Goal: Check status: Verify the current state of an ongoing process or item

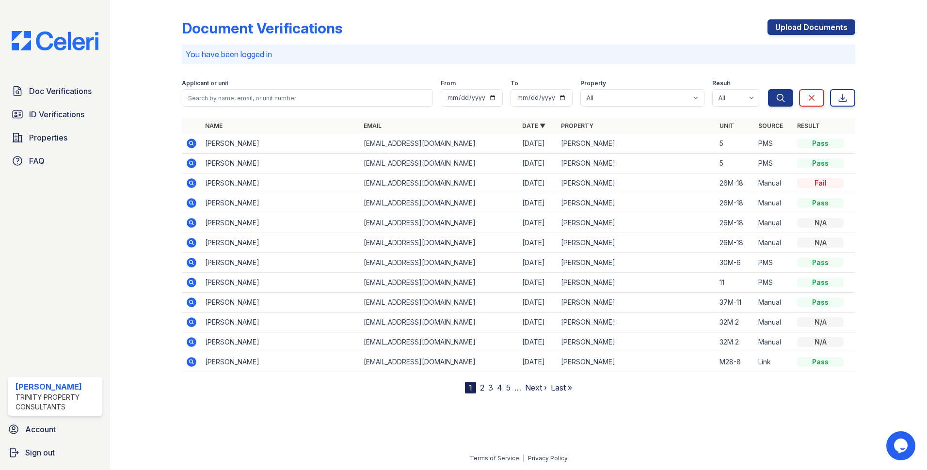
click at [191, 162] on icon at bounding box center [191, 162] width 2 height 2
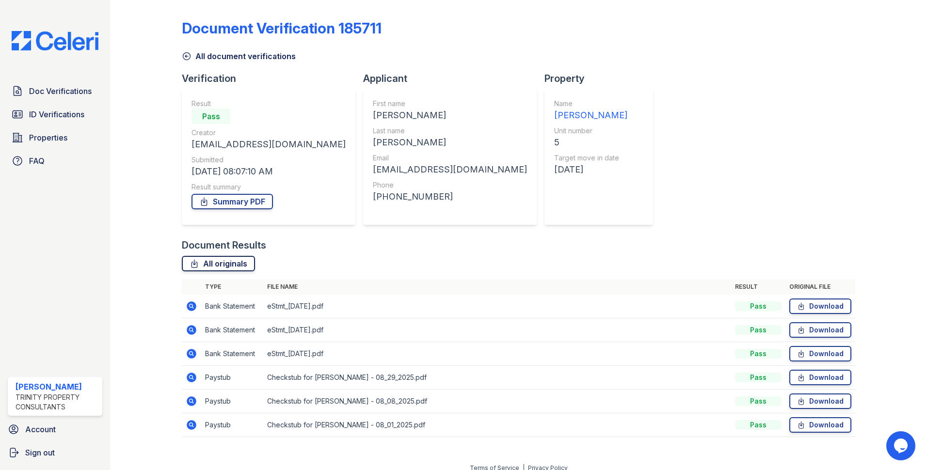
click at [235, 267] on link "All originals" at bounding box center [218, 264] width 73 height 16
click at [239, 202] on link "Summary PDF" at bounding box center [231, 202] width 81 height 16
click at [526, 36] on div "Document Verification 185711" at bounding box center [518, 31] width 673 height 25
click at [187, 57] on icon at bounding box center [187, 56] width 10 height 10
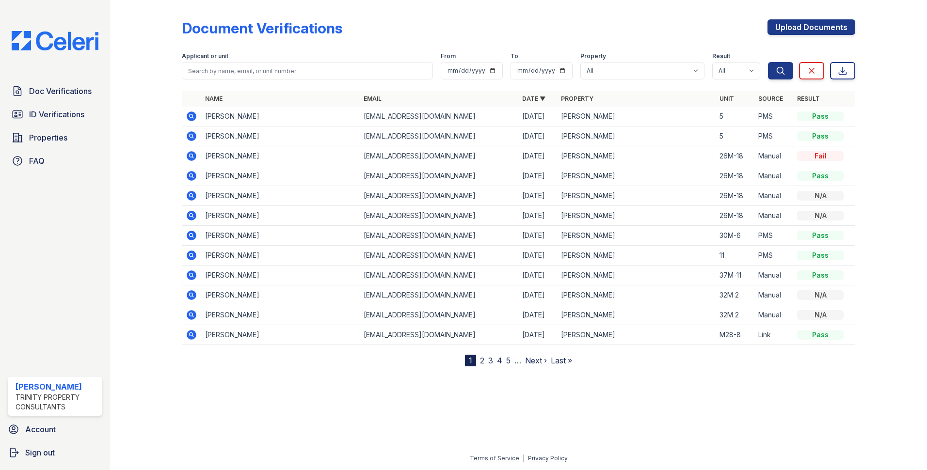
click at [190, 117] on icon at bounding box center [192, 117] width 12 height 12
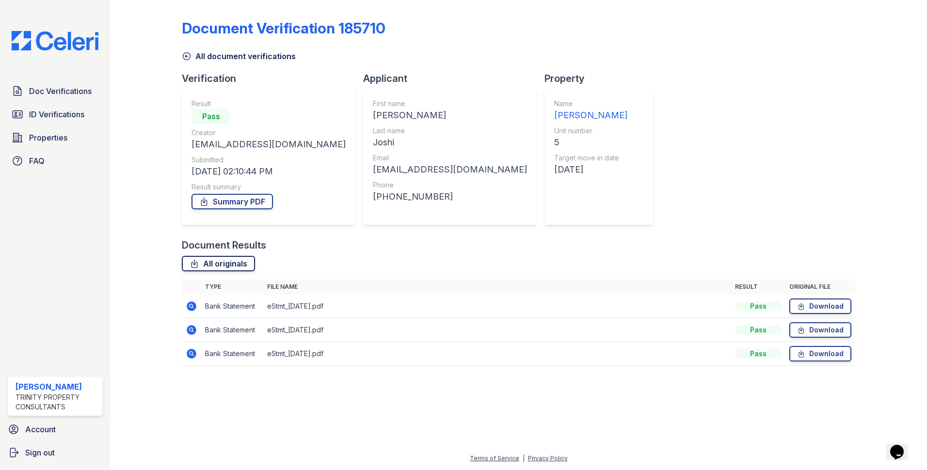
click at [235, 265] on link "All originals" at bounding box center [218, 264] width 73 height 16
click at [244, 198] on link "Summary PDF" at bounding box center [231, 202] width 81 height 16
click at [455, 51] on div "All document verifications" at bounding box center [518, 53] width 673 height 17
click at [70, 117] on span "ID Verifications" at bounding box center [56, 115] width 55 height 12
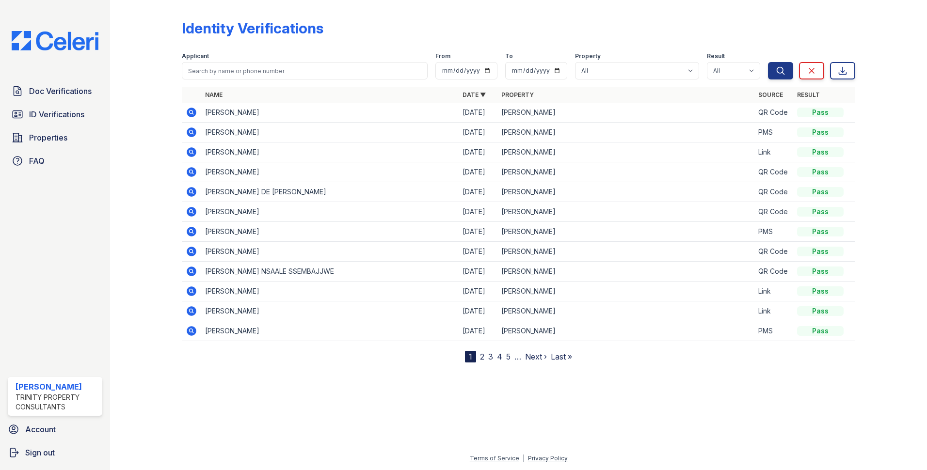
click at [192, 133] on icon at bounding box center [192, 133] width 12 height 12
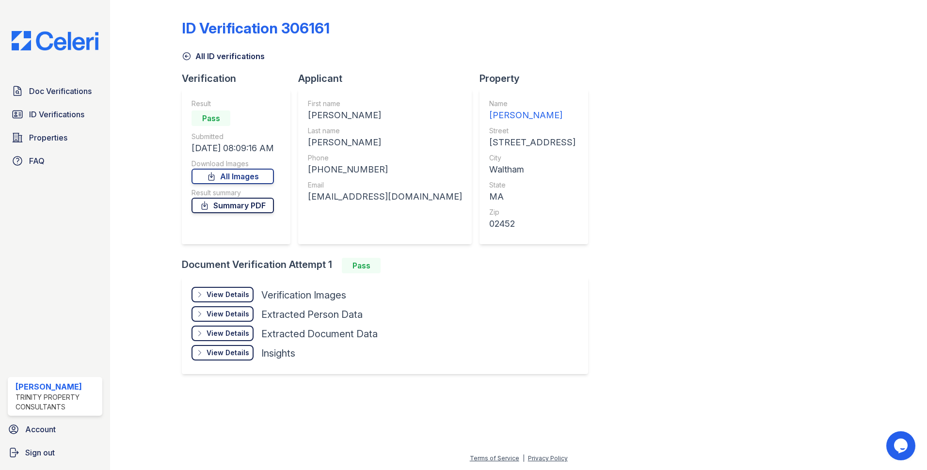
click at [257, 208] on link "Summary PDF" at bounding box center [232, 206] width 82 height 16
click at [259, 177] on link "All Images" at bounding box center [232, 177] width 82 height 16
click at [542, 62] on div "All ID verifications" at bounding box center [518, 53] width 673 height 17
click at [190, 56] on icon at bounding box center [187, 56] width 10 height 10
